Goal: Task Accomplishment & Management: Check status

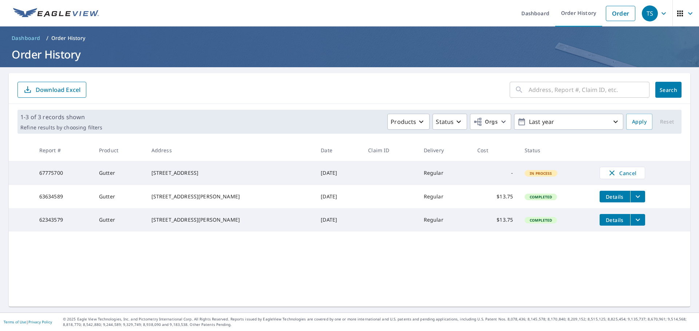
click at [171, 170] on div "[STREET_ADDRESS]" at bounding box center [230, 173] width 158 height 7
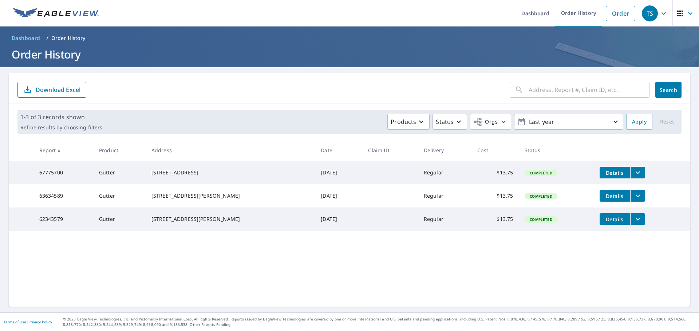
click at [604, 173] on span "Details" at bounding box center [615, 173] width 22 height 7
click at [633, 176] on icon "filesDropdownBtn-67775700" at bounding box center [637, 172] width 9 height 9
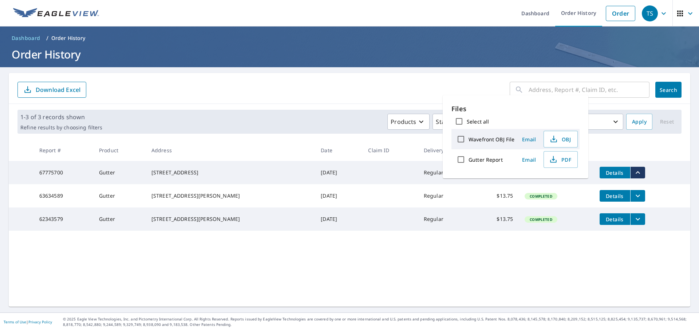
click at [556, 161] on icon "button" at bounding box center [553, 159] width 9 height 9
